Goal: Task Accomplishment & Management: Complete application form

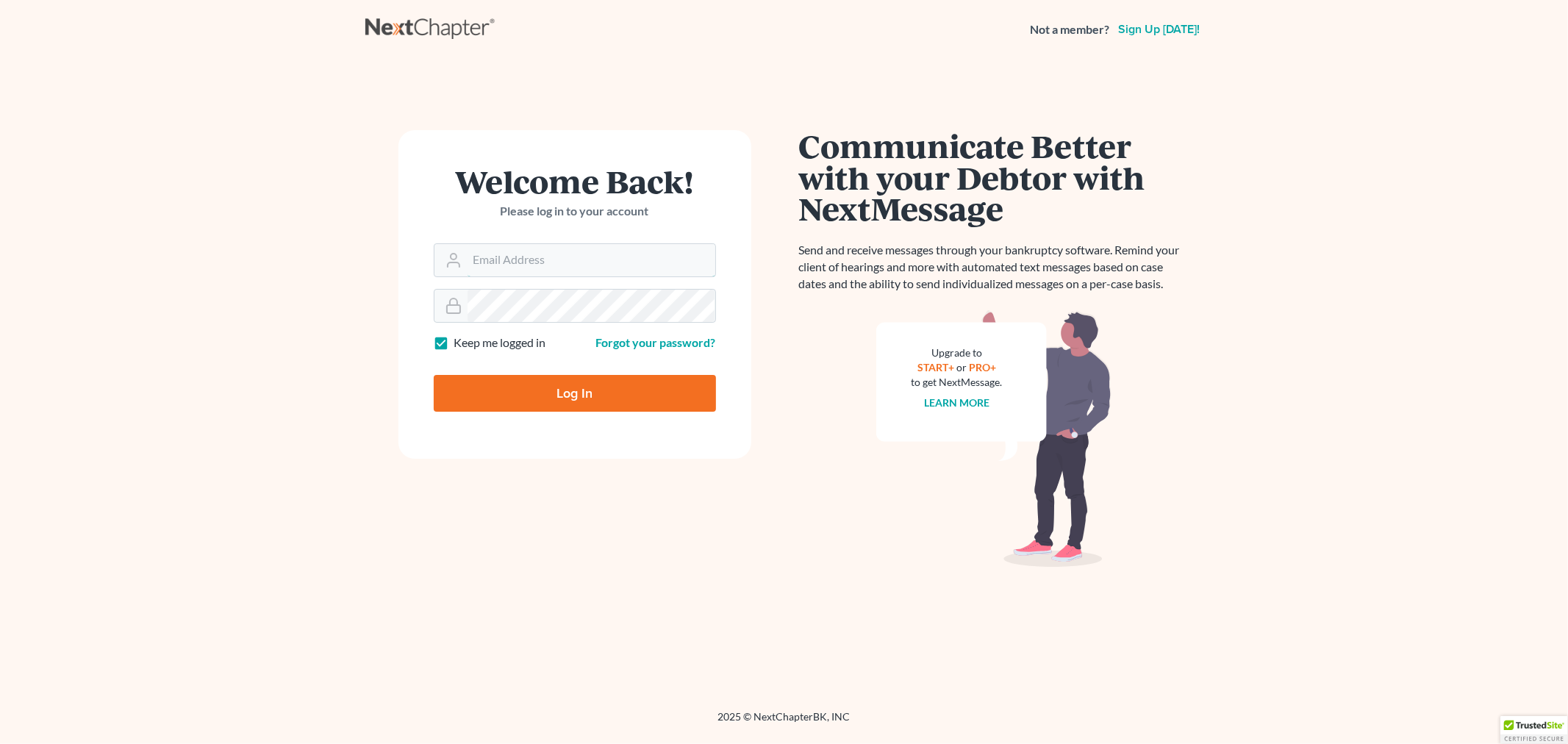
type input "[EMAIL_ADDRESS][DOMAIN_NAME]"
click at [615, 384] on input "Log In" at bounding box center [575, 394] width 282 height 37
type input "Thinking..."
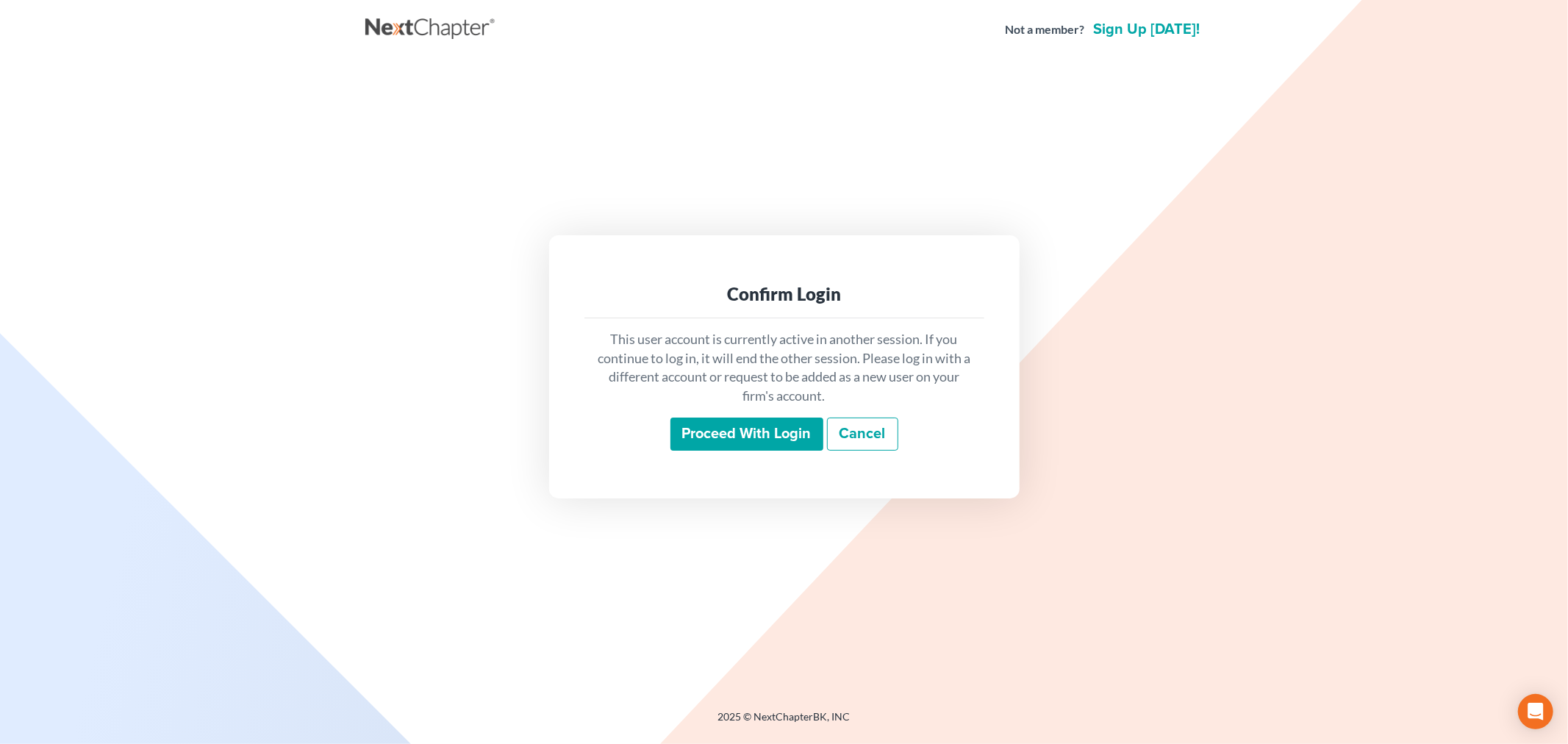
click at [743, 443] on input "Proceed with login" at bounding box center [747, 434] width 153 height 34
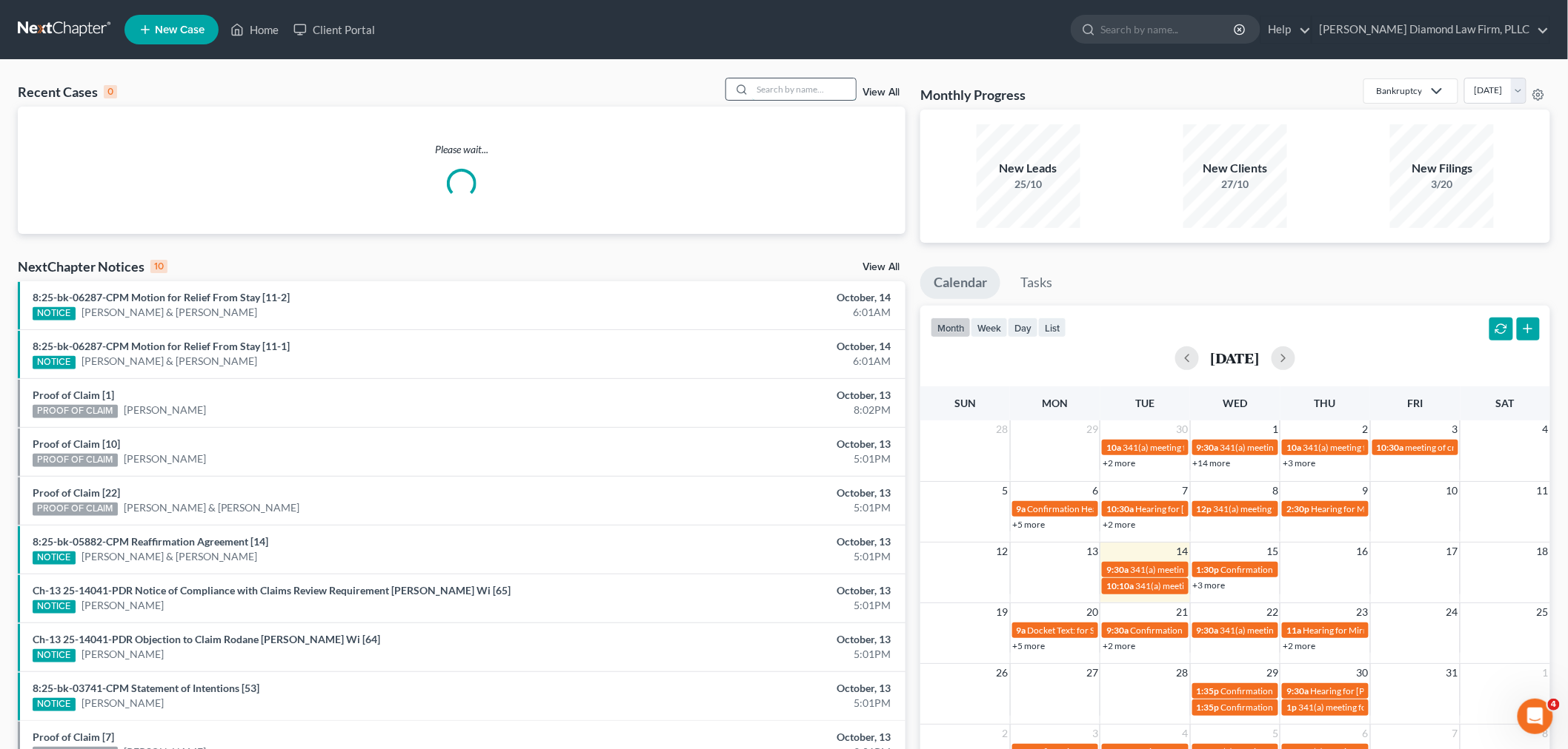
click at [823, 90] on input "search" at bounding box center [803, 89] width 103 height 21
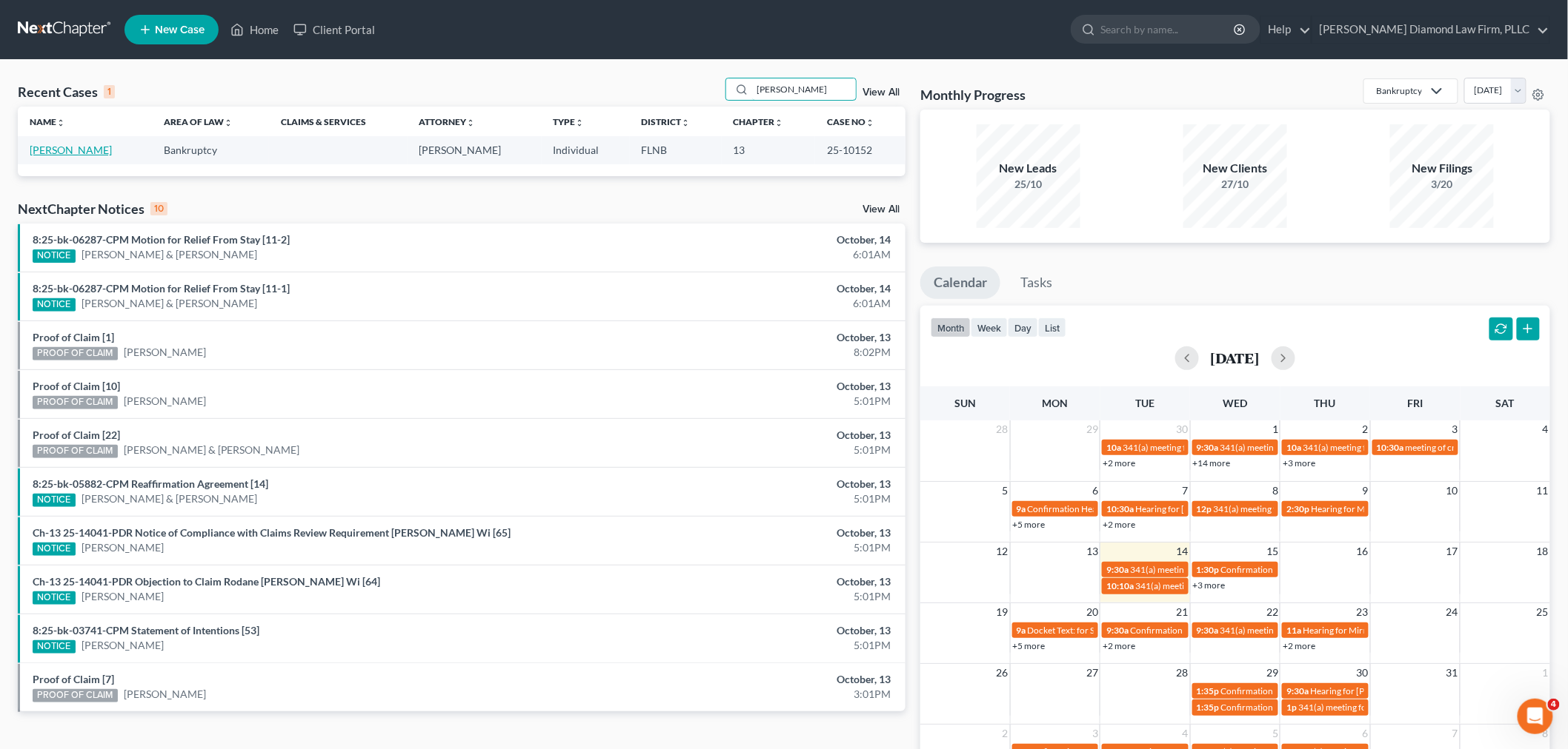
type input "tillma"
click at [85, 151] on link "Tillman, Kenneth" at bounding box center [71, 150] width 82 height 13
select select "5"
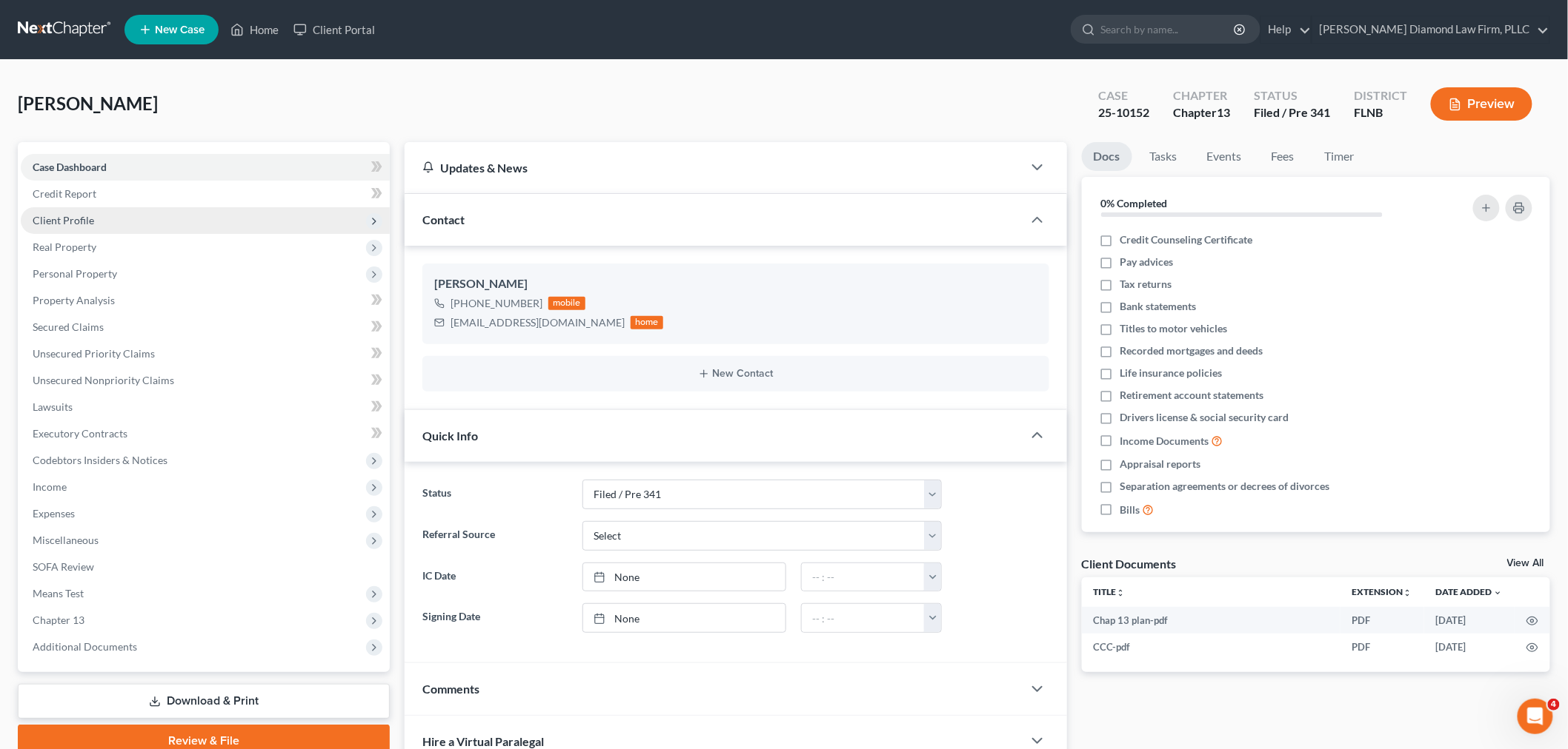
click at [98, 230] on span "Client Profile" at bounding box center [205, 221] width 369 height 27
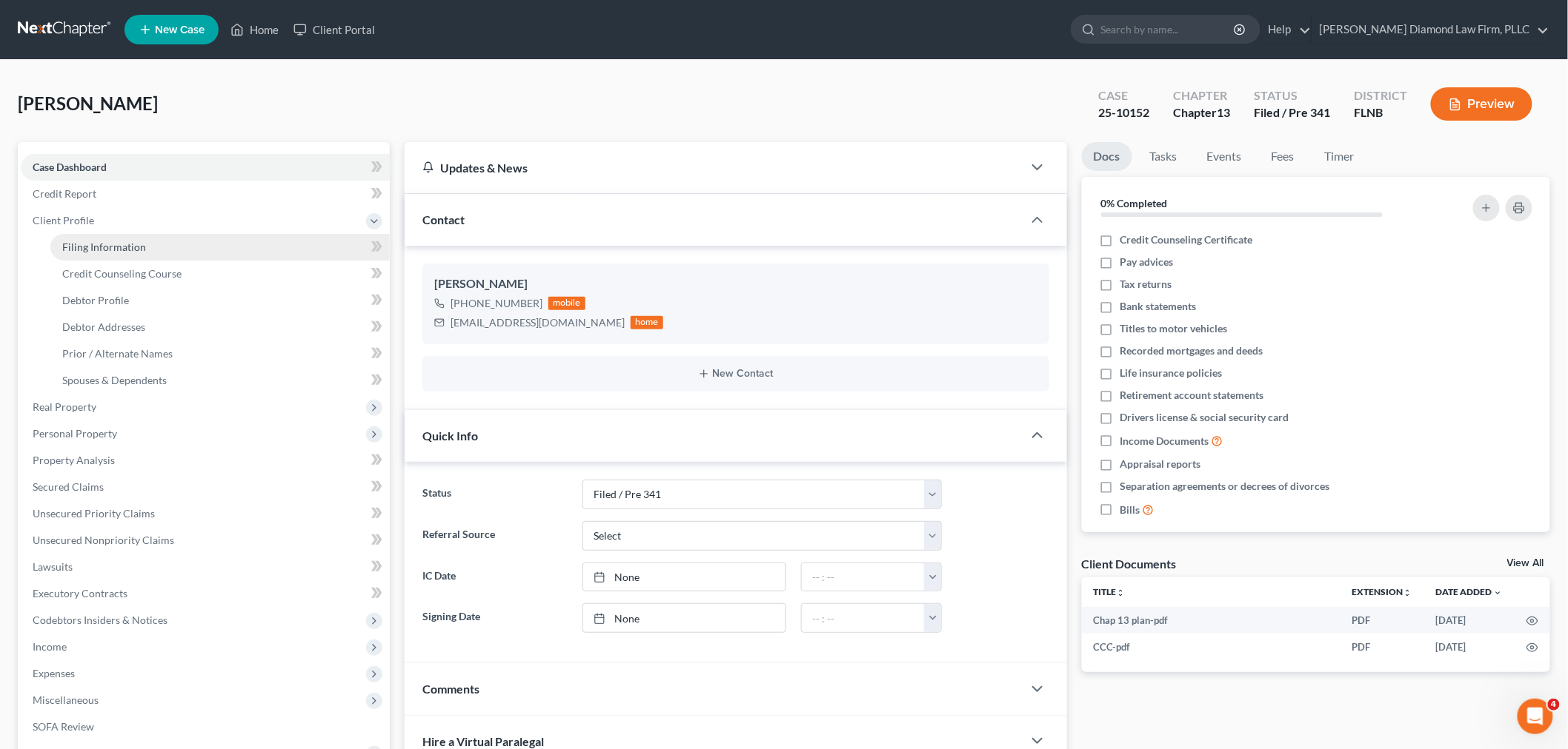
click at [151, 252] on link "Filing Information" at bounding box center [220, 247] width 339 height 27
select select "1"
select select "0"
select select "3"
select select "16"
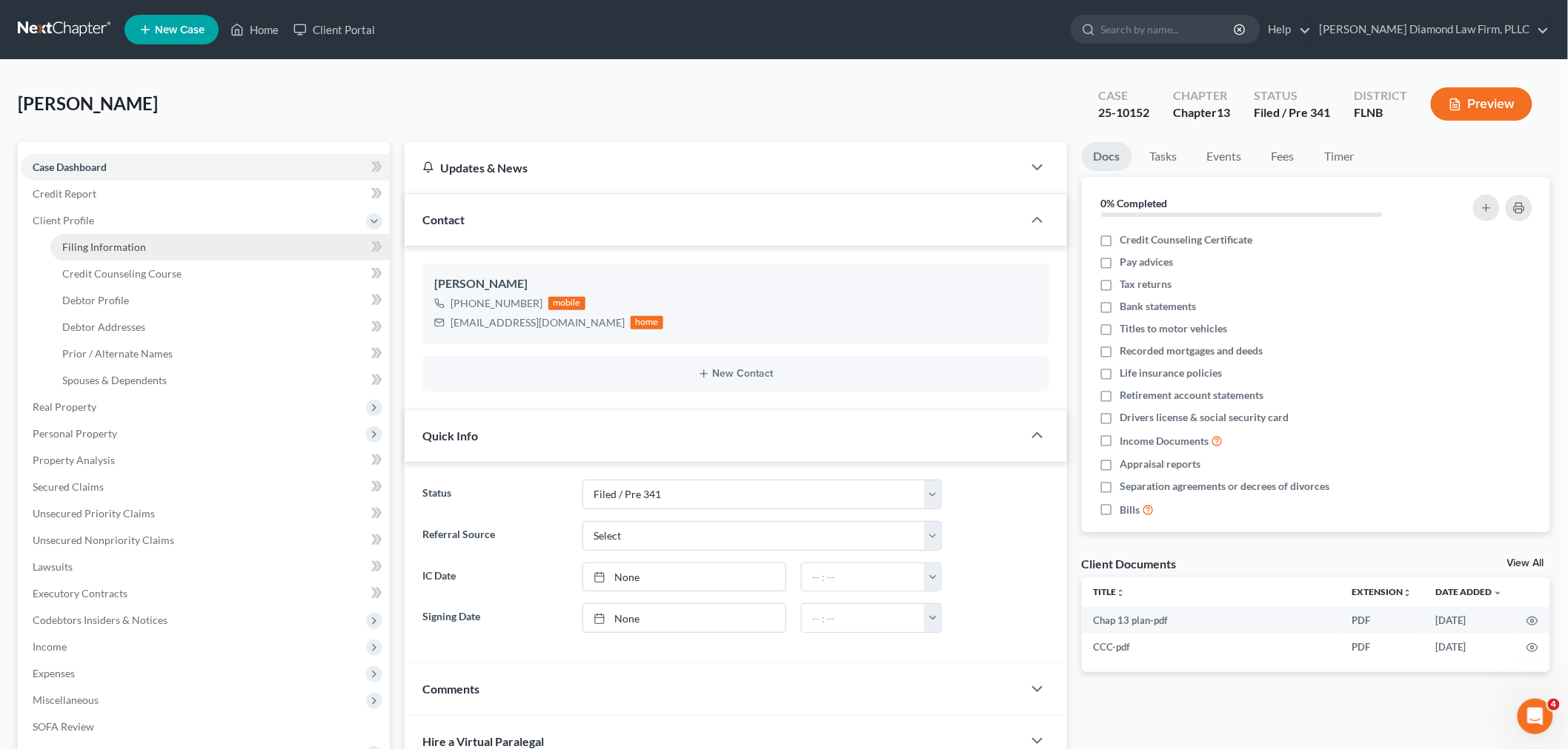
select select "9"
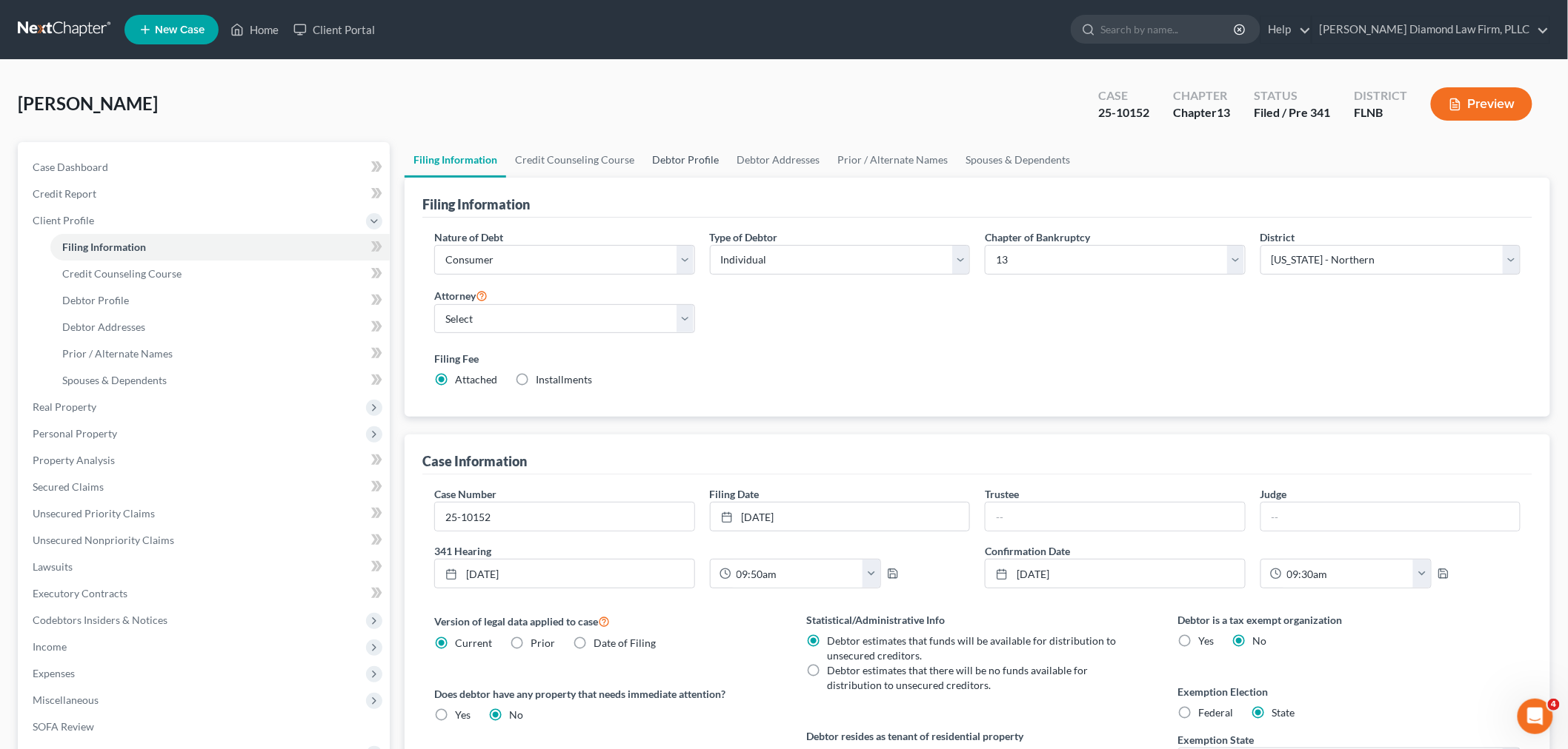
click at [698, 150] on link "Debtor Profile" at bounding box center [685, 160] width 84 height 36
select select "1"
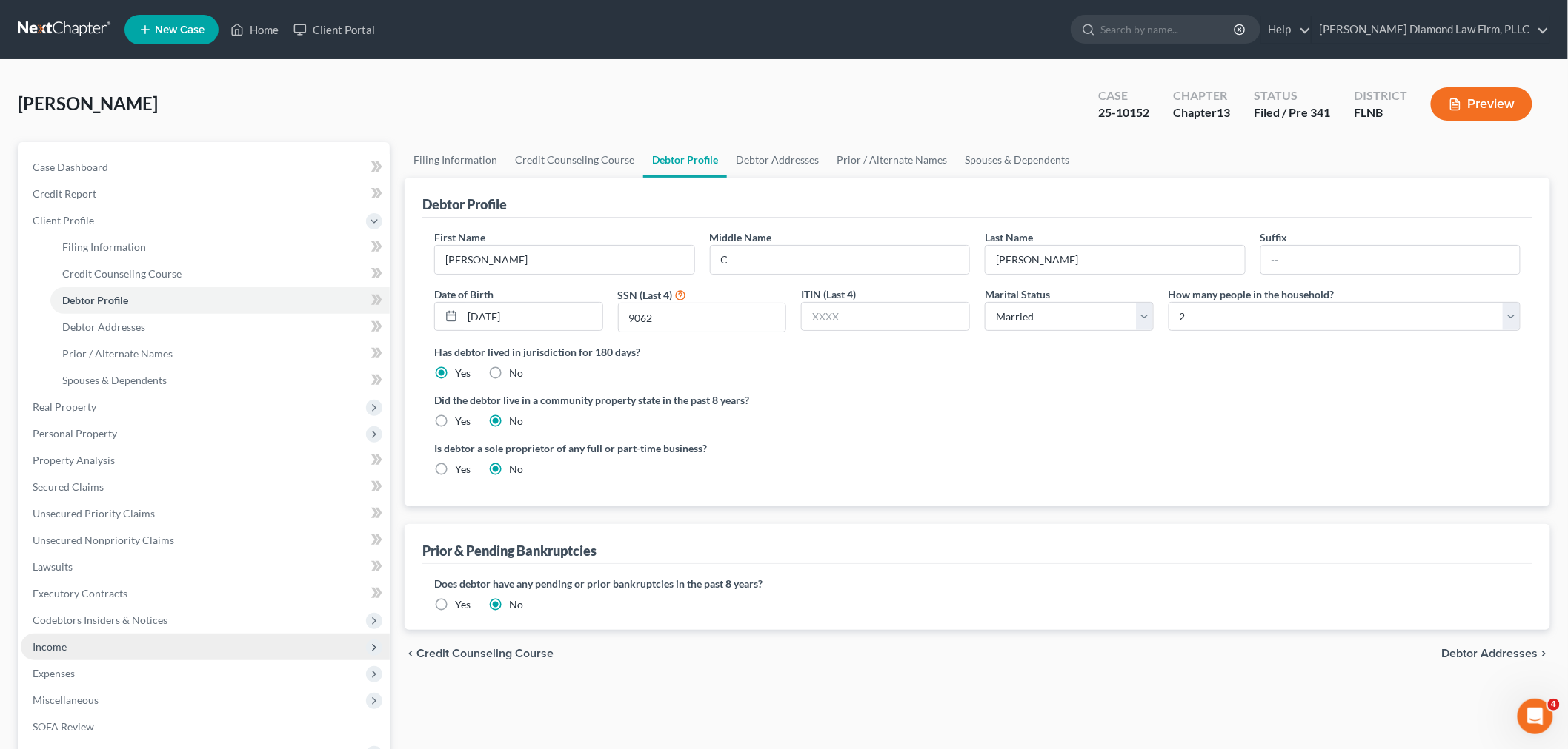
click at [122, 646] on span "Income" at bounding box center [205, 647] width 369 height 27
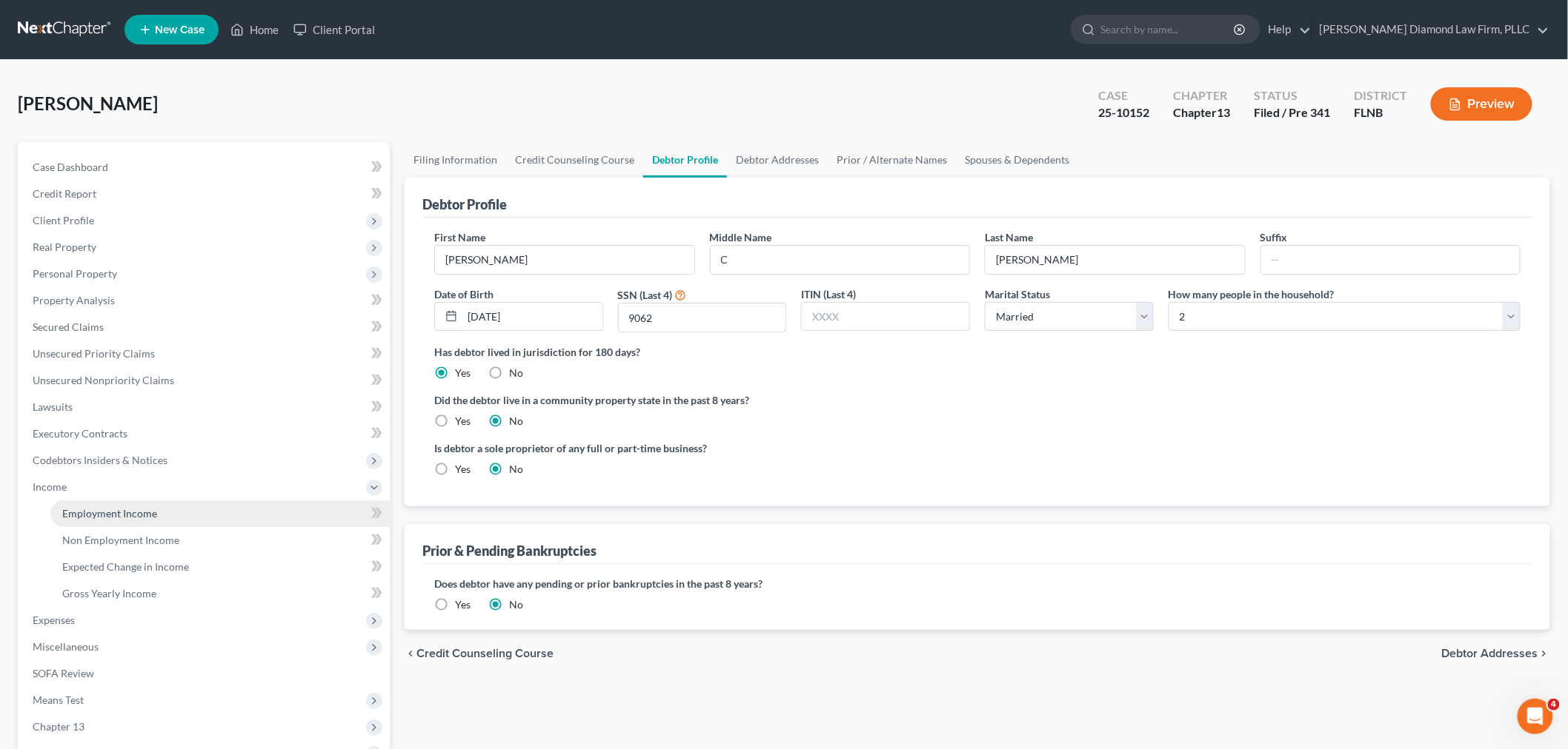
click at [117, 513] on span "Employment Income" at bounding box center [110, 513] width 95 height 13
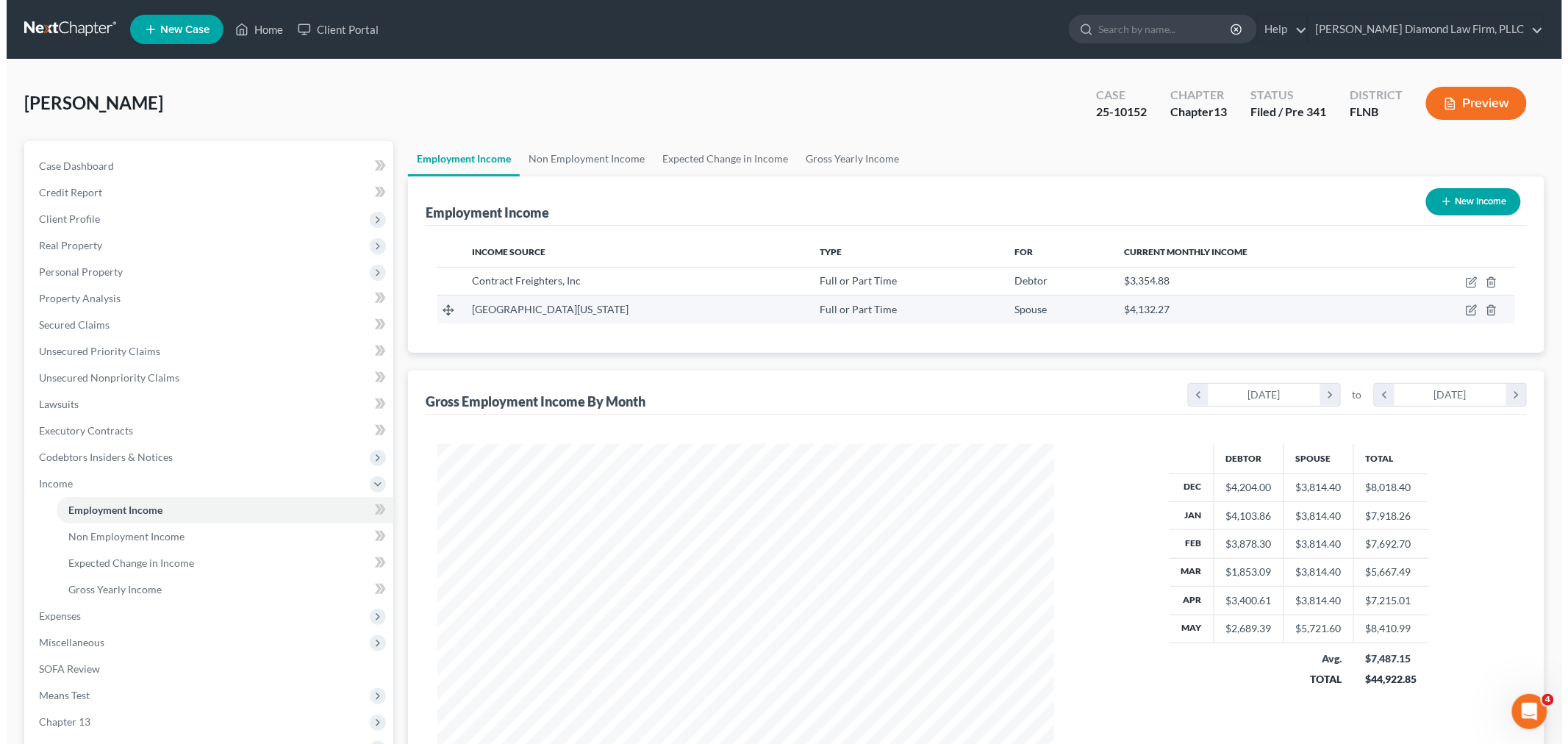
scroll to position [307, 645]
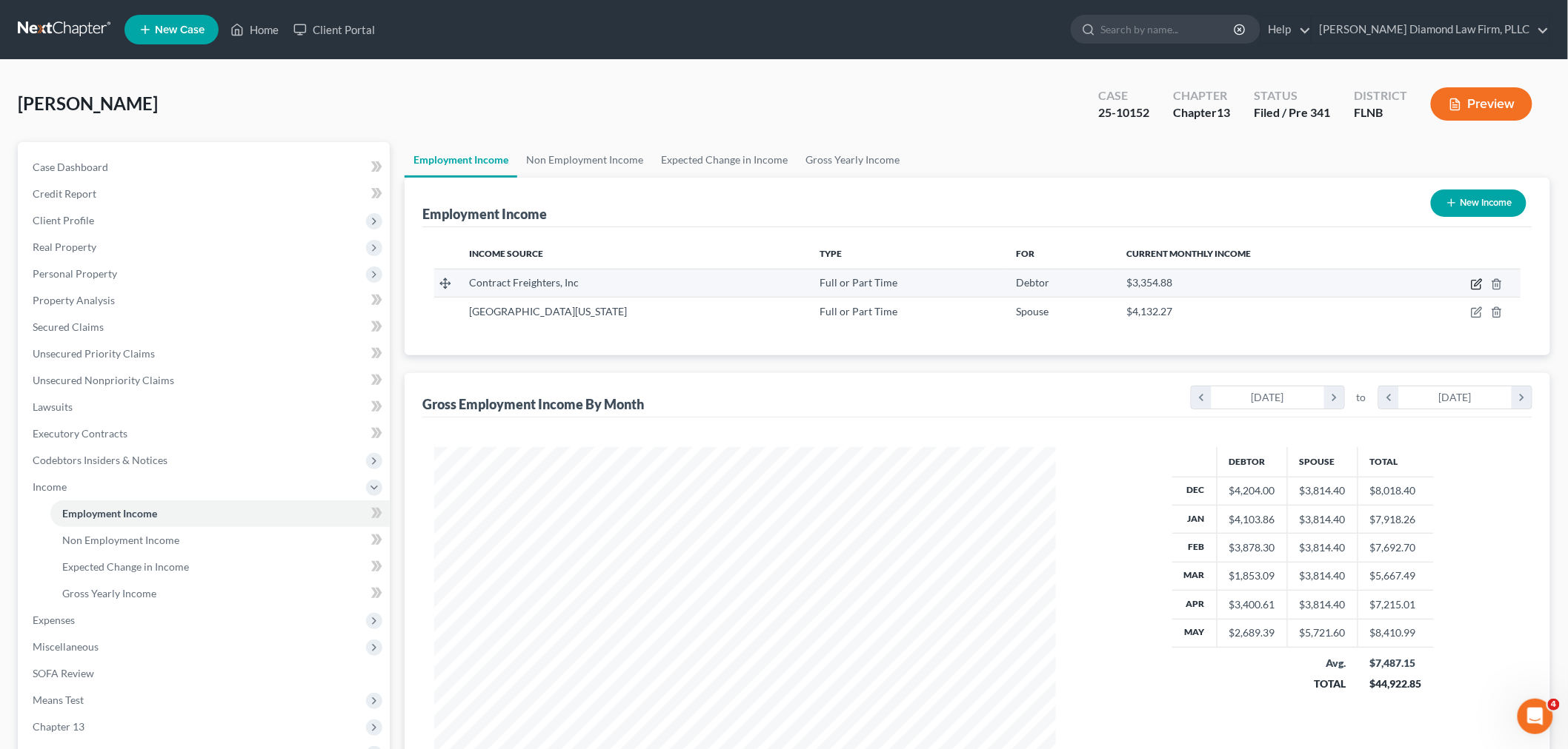
click at [1476, 285] on icon "button" at bounding box center [1477, 284] width 12 height 12
select select "0"
select select "26"
select select "3"
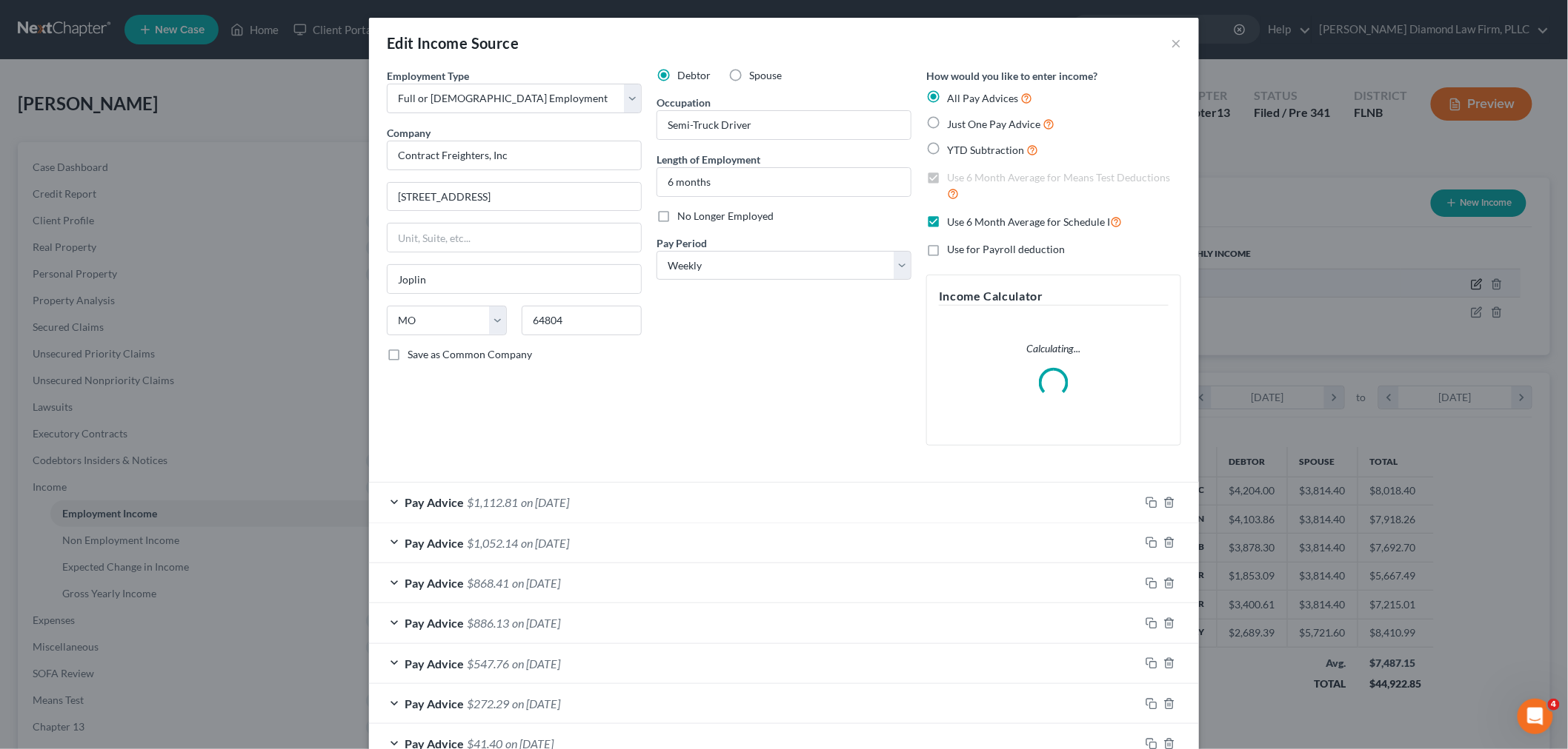
scroll to position [313, 657]
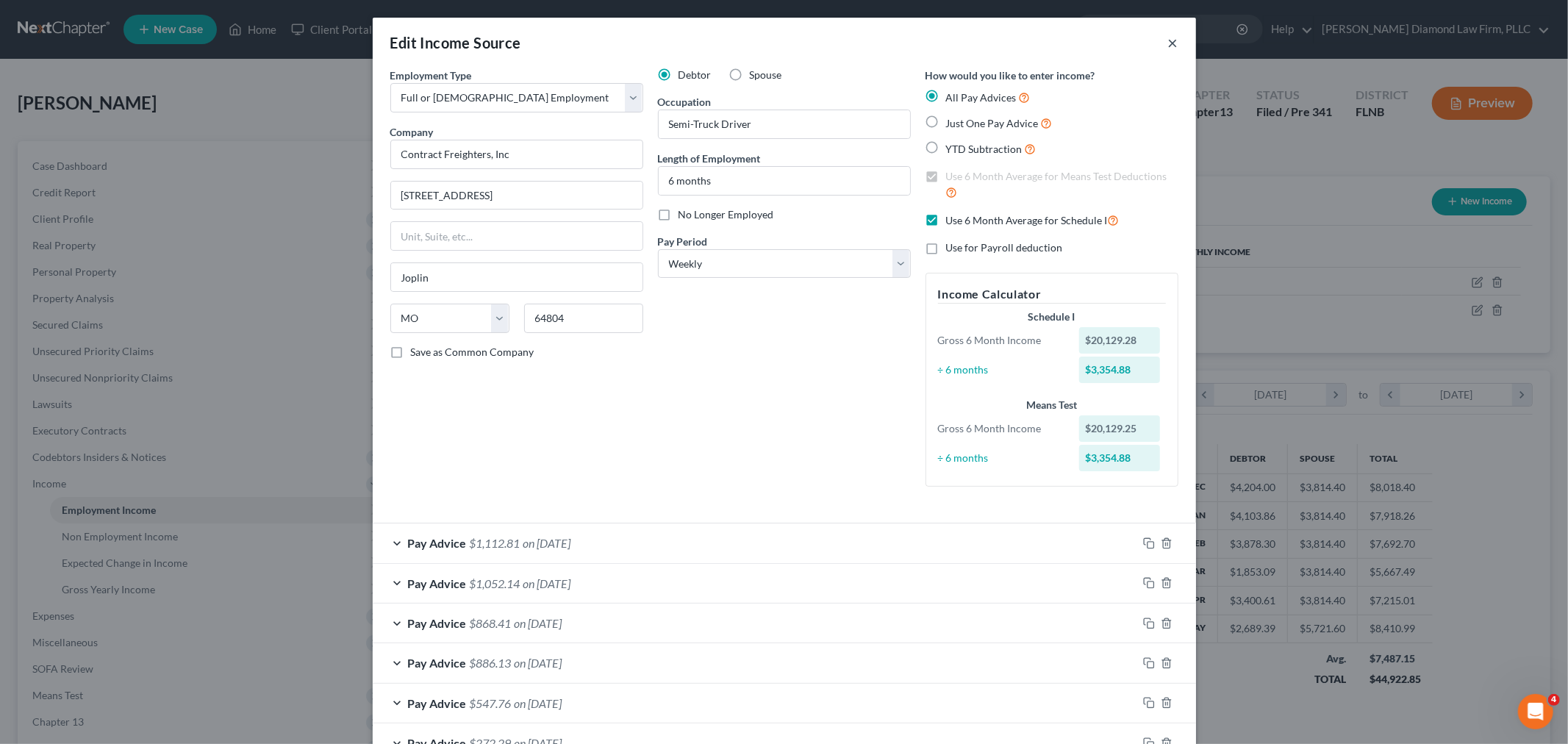
click at [1169, 45] on button "×" at bounding box center [1173, 42] width 11 height 17
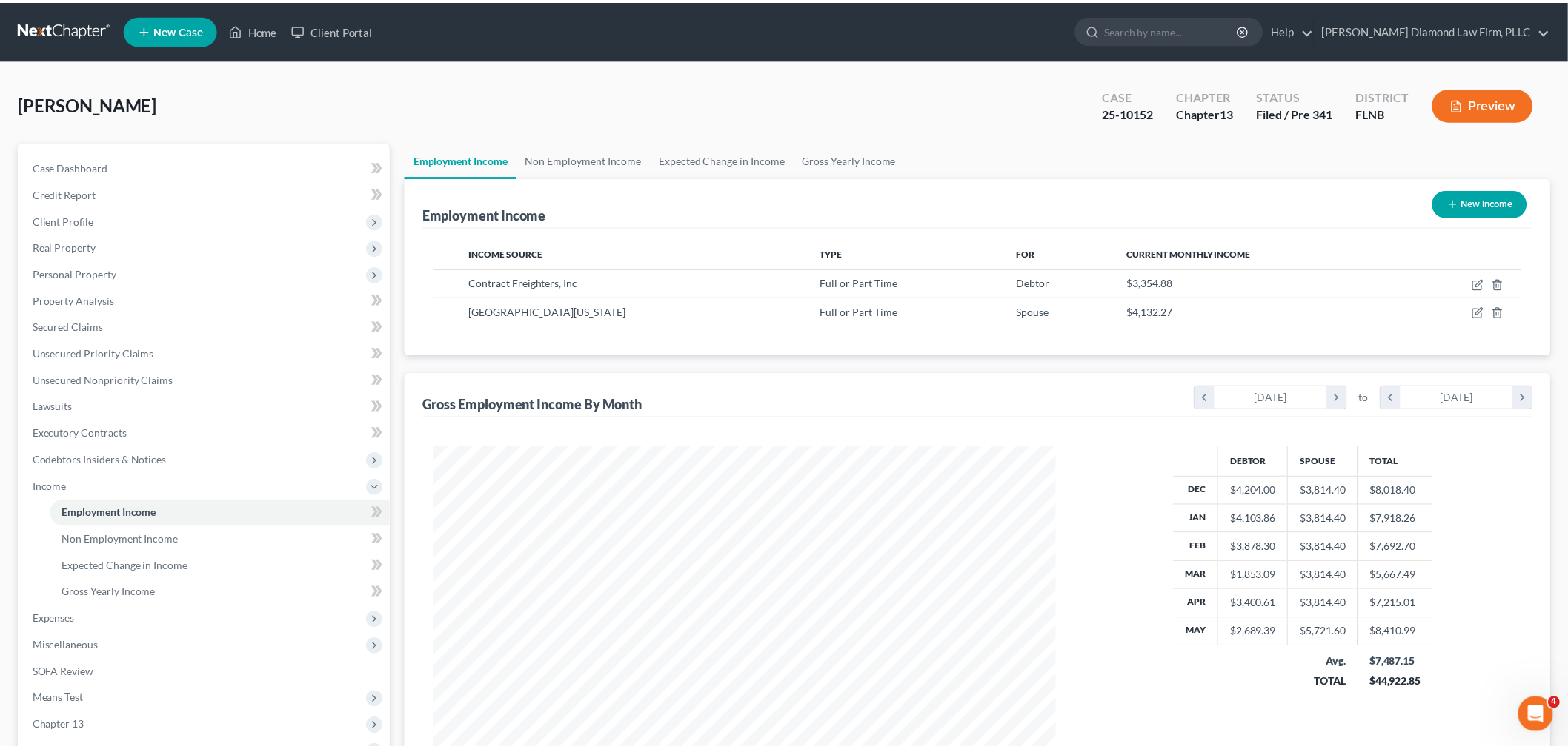
scroll to position [740154, 740193]
